Goal: Information Seeking & Learning: Check status

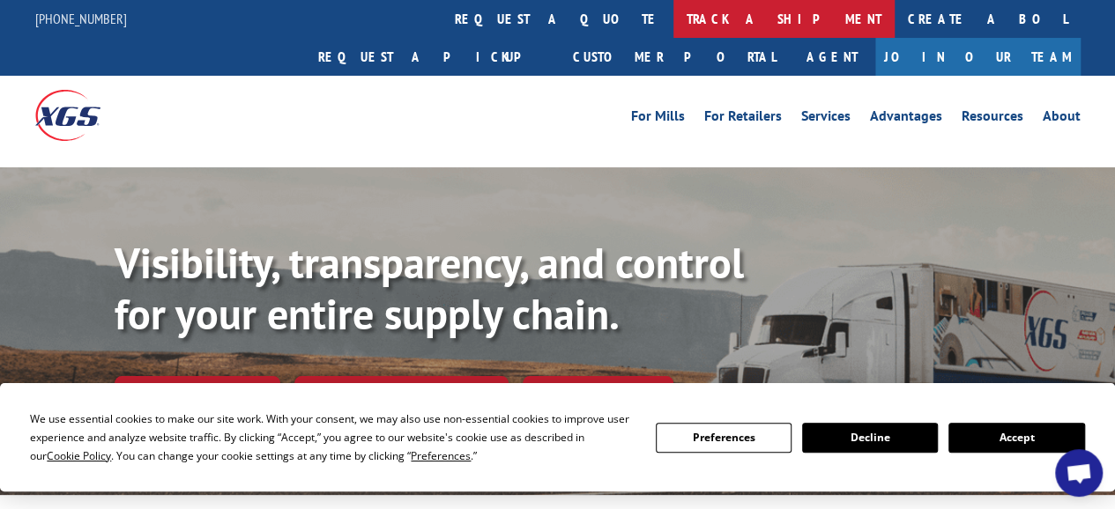
click at [673, 19] on link "track a shipment" at bounding box center [783, 19] width 221 height 38
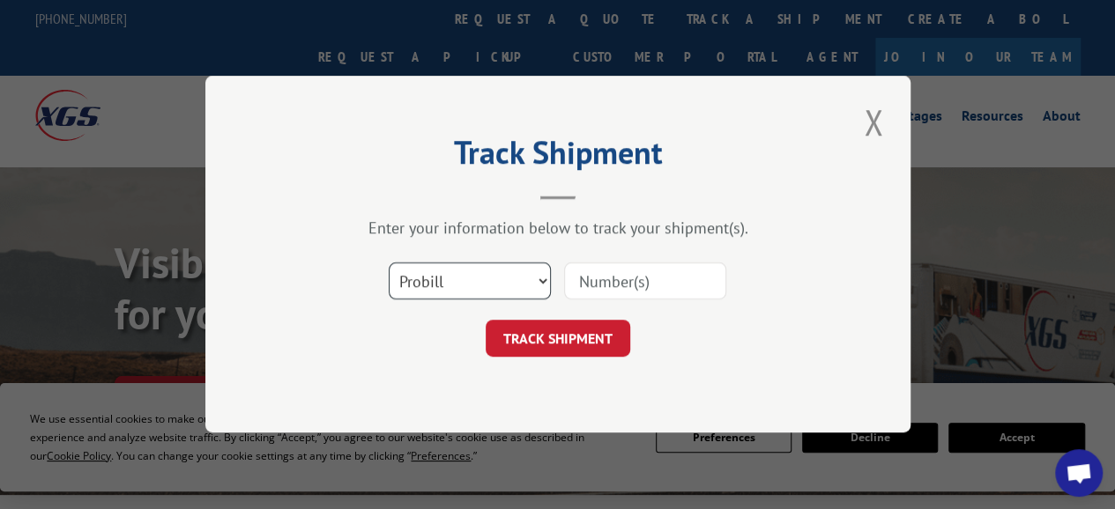
click at [543, 281] on select "Select category... Probill BOL PO" at bounding box center [470, 281] width 162 height 37
select select "po"
click at [389, 263] on select "Select category... Probill BOL PO" at bounding box center [470, 281] width 162 height 37
click at [611, 279] on input at bounding box center [645, 281] width 162 height 37
type input "531325"
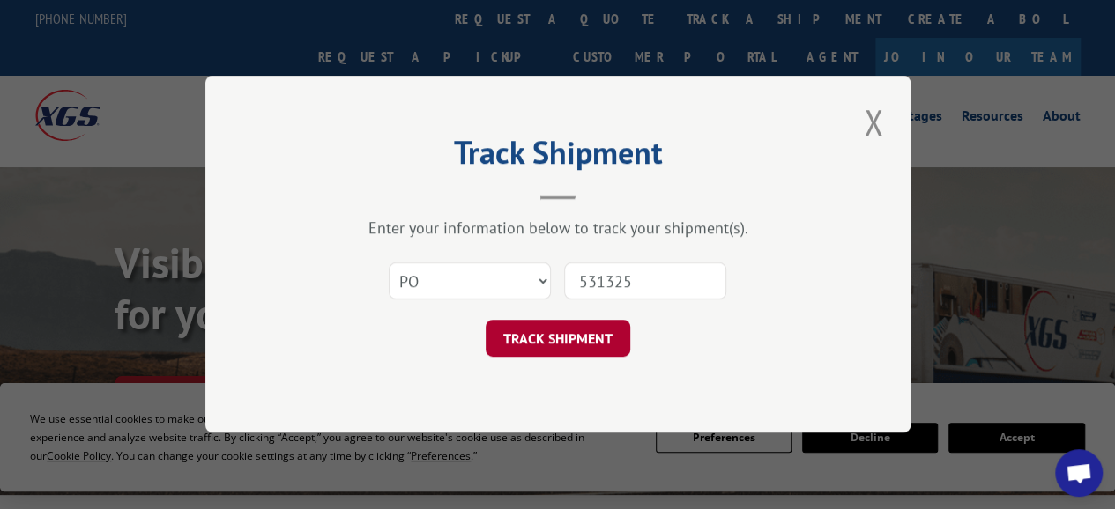
click button "TRACK SHIPMENT" at bounding box center [557, 339] width 144 height 37
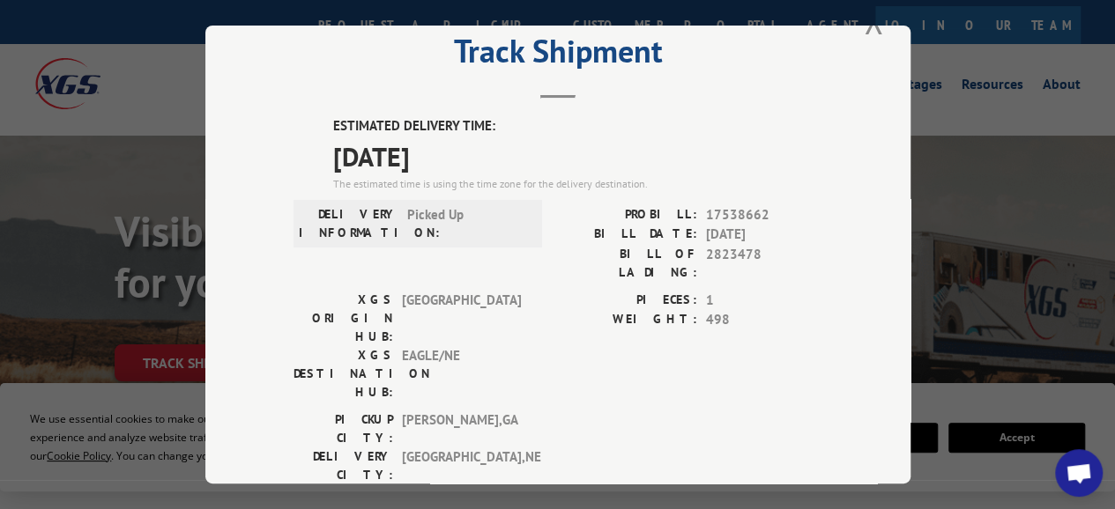
scroll to position [55, 0]
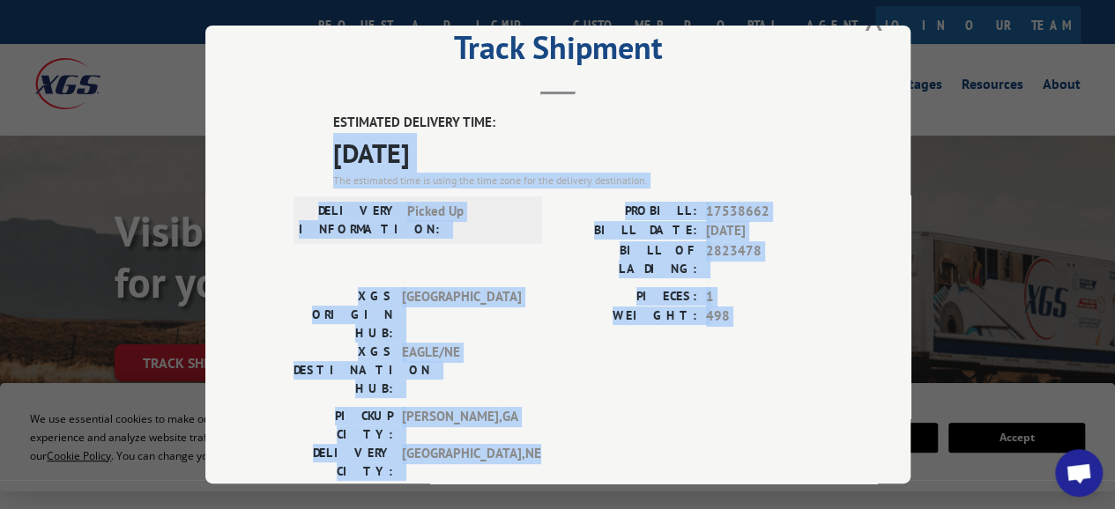
drag, startPoint x: 326, startPoint y: 144, endPoint x: 518, endPoint y: 362, distance: 290.3
click at [518, 362] on div "ESTIMATED DELIVERY TIME: [DATE] The estimated time is using the time zone for t…" at bounding box center [557, 429] width 529 height 633
copy div "[DATE] The estimated time is using the time zone for the delivery destination. …"
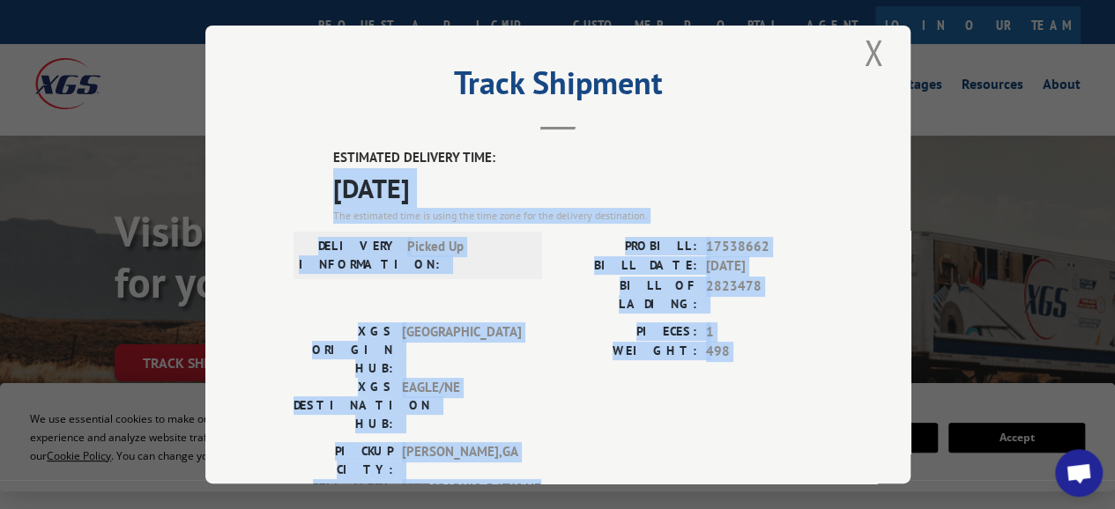
scroll to position [19, 0]
